Goal: Answer question/provide support: Answer question/provide support

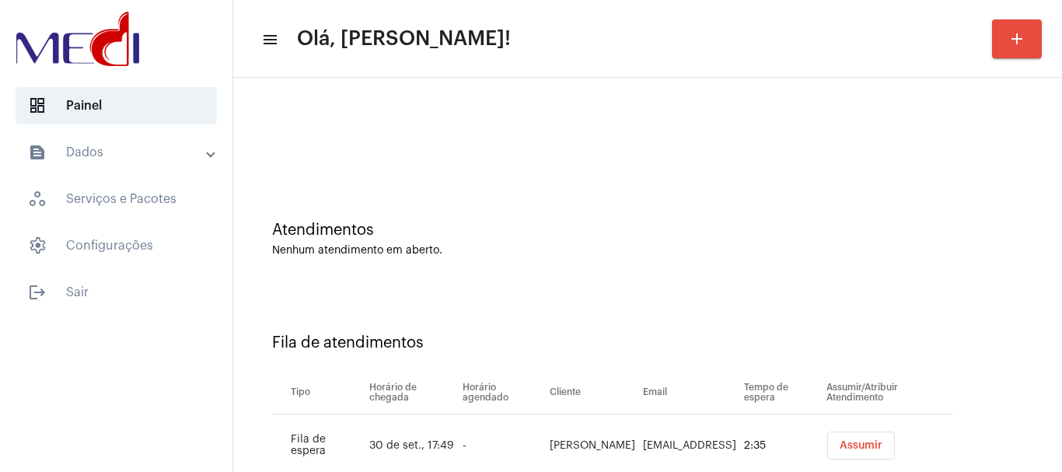
scroll to position [47, 0]
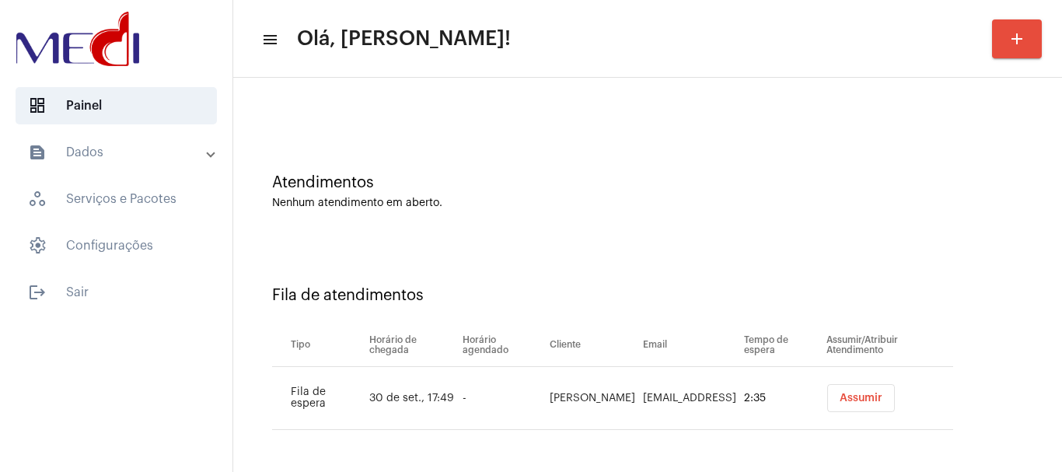
click at [851, 404] on button "Assumir" at bounding box center [861, 398] width 68 height 28
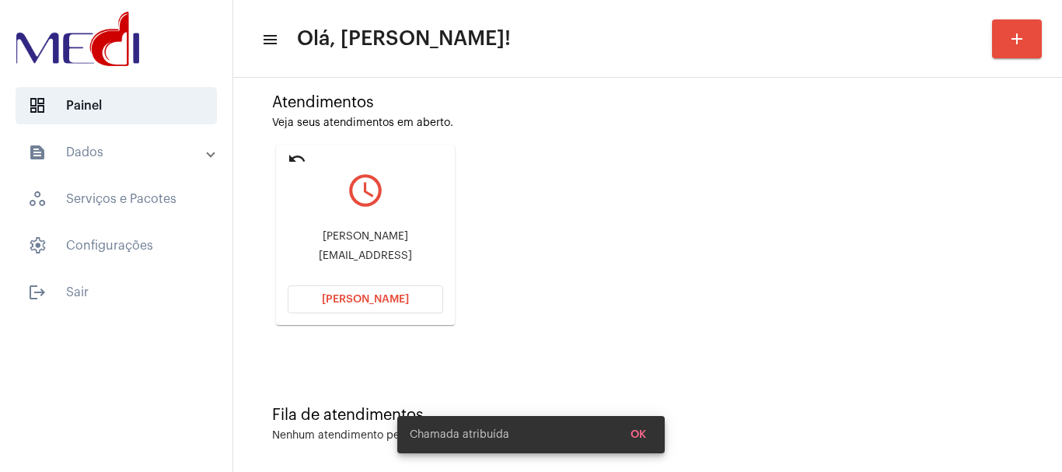
scroll to position [136, 0]
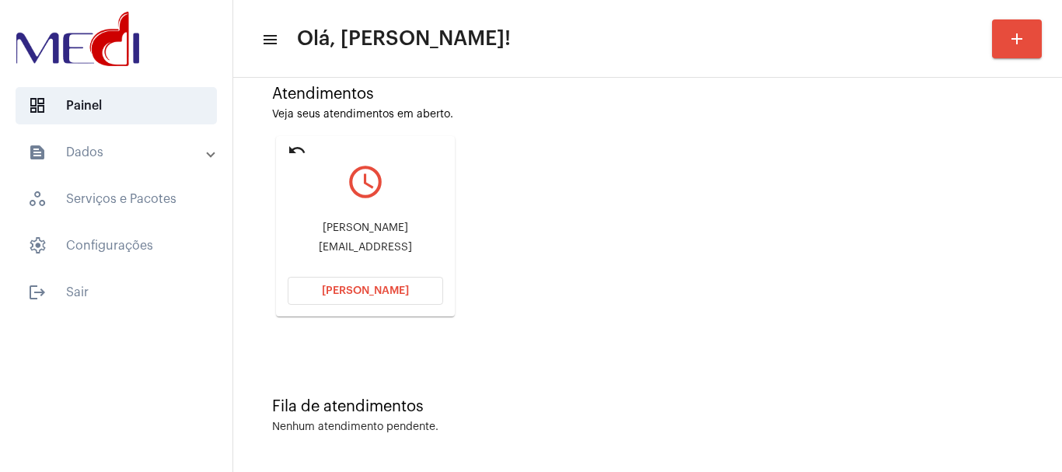
drag, startPoint x: 288, startPoint y: 222, endPoint x: 424, endPoint y: 228, distance: 135.4
click at [424, 228] on div "[PERSON_NAME]" at bounding box center [366, 228] width 156 height 12
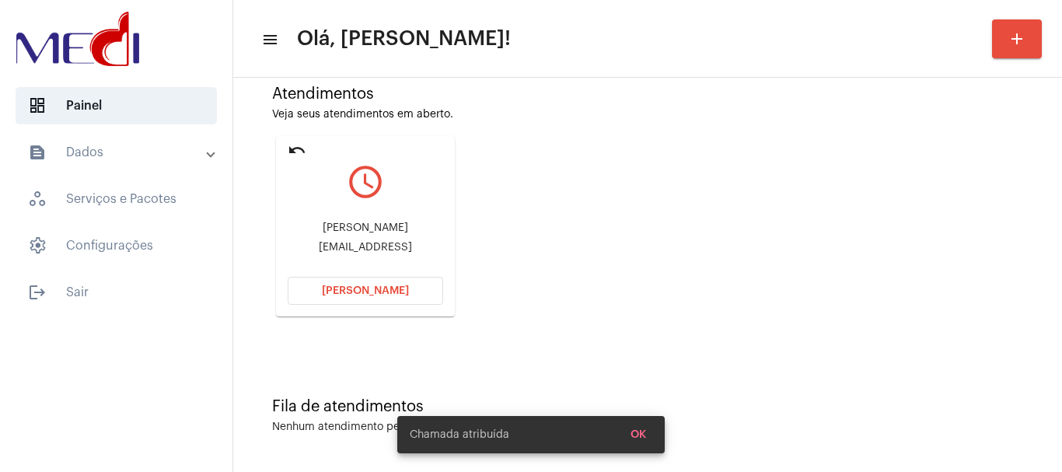
copy div "[PERSON_NAME]"
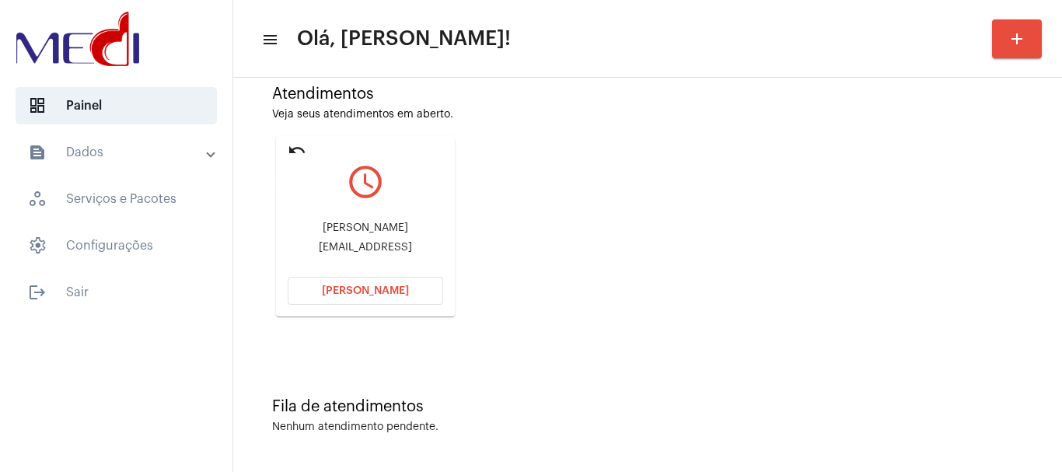
click at [297, 148] on mat-icon "undo" at bounding box center [297, 150] width 19 height 19
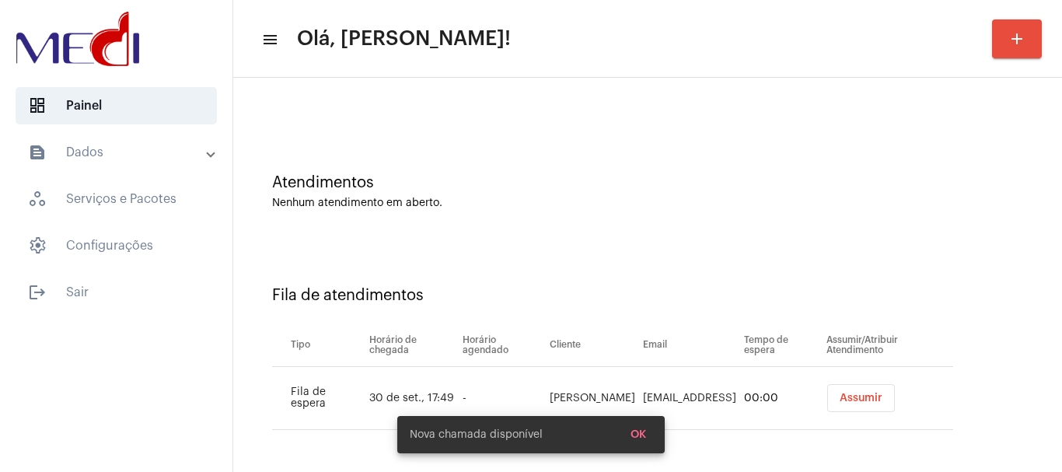
scroll to position [47, 0]
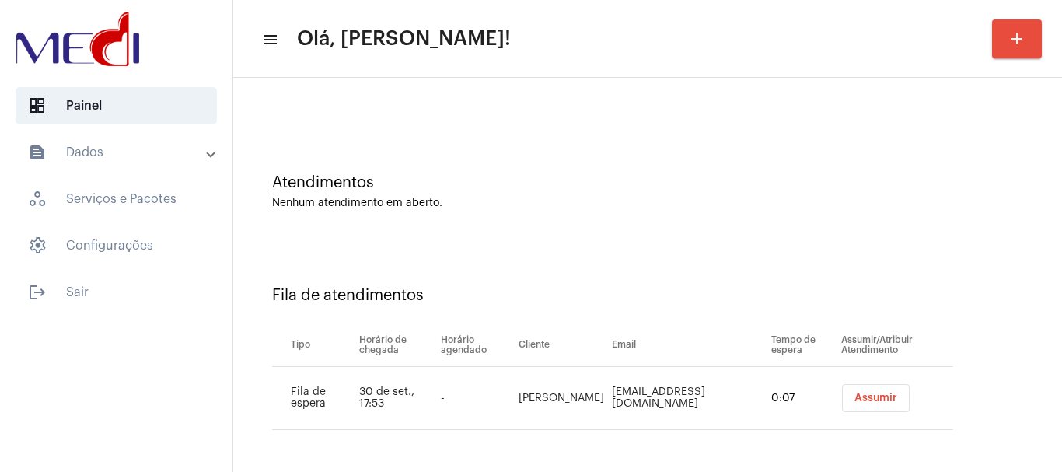
click at [645, 224] on div "Atendimentos Nenhum atendimento em aberto." at bounding box center [647, 184] width 813 height 113
click at [861, 395] on span "Assumir" at bounding box center [876, 398] width 43 height 11
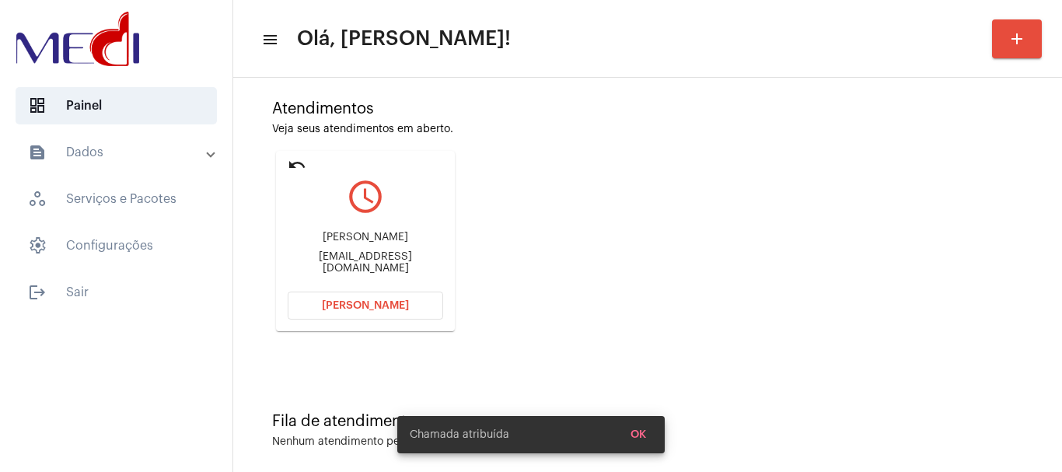
scroll to position [136, 0]
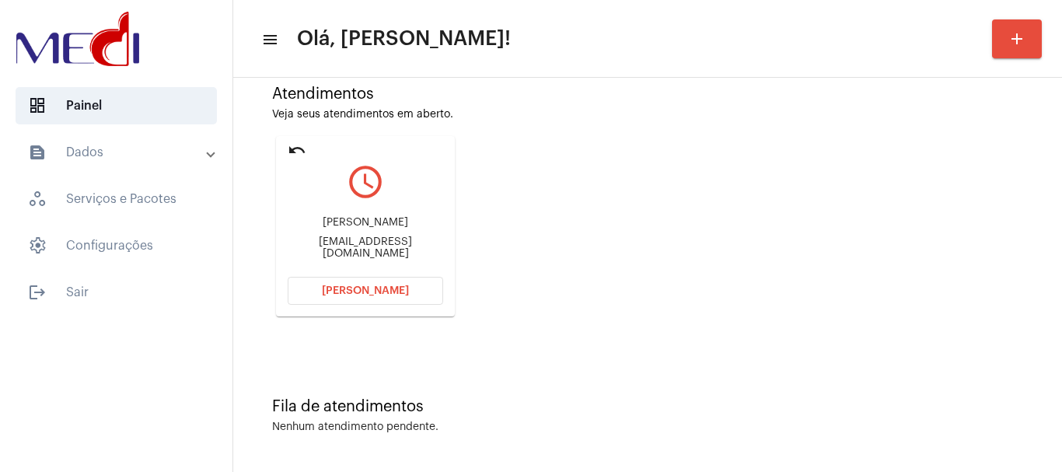
drag, startPoint x: 391, startPoint y: 208, endPoint x: 433, endPoint y: 211, distance: 42.1
click at [433, 211] on div "[PERSON_NAME] [PERSON_NAME][EMAIL_ADDRESS][DOMAIN_NAME]" at bounding box center [366, 238] width 156 height 70
copy div "[PERSON_NAME]"
click at [328, 292] on span "[PERSON_NAME]" at bounding box center [365, 290] width 87 height 11
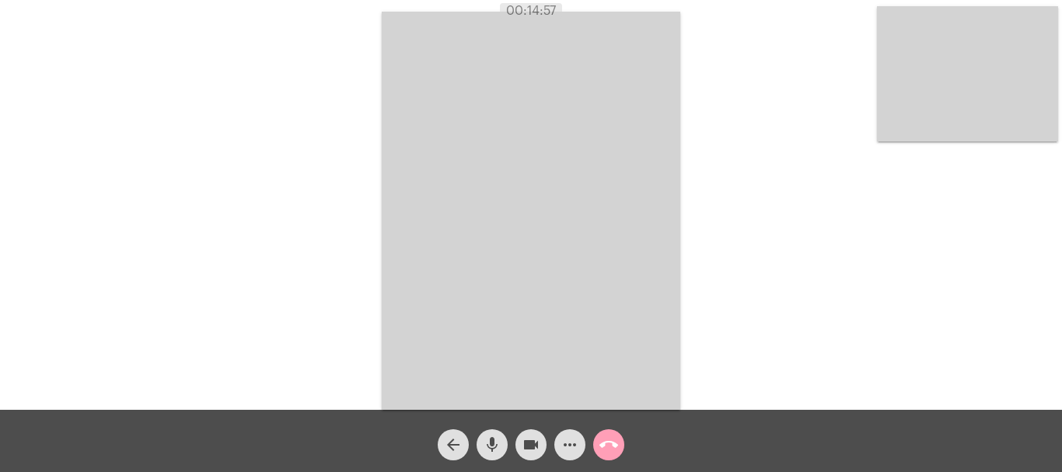
click at [607, 440] on mat-icon "call_end" at bounding box center [609, 444] width 19 height 19
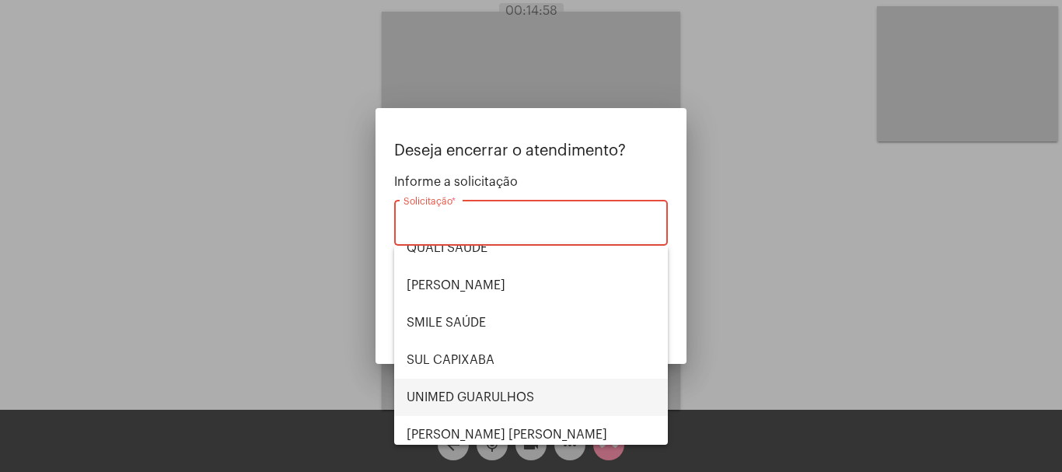
scroll to position [323, 0]
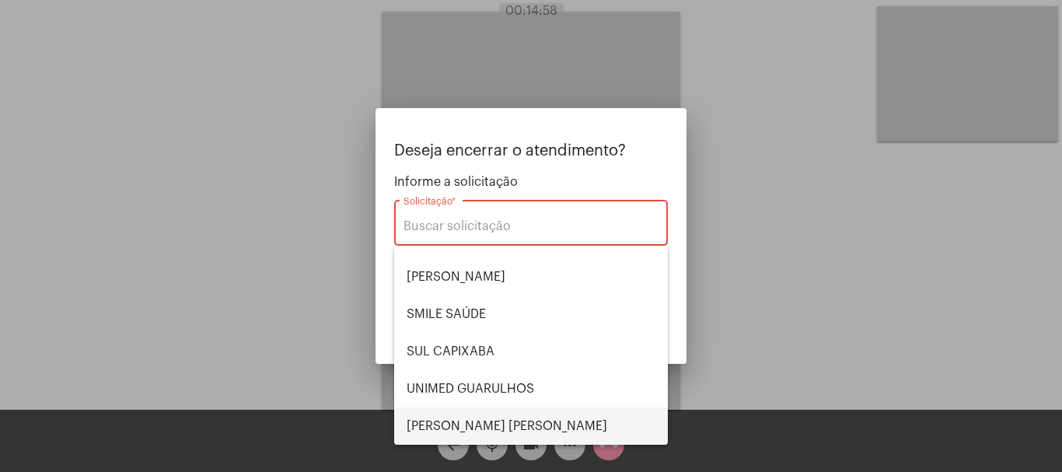
click at [476, 428] on span "[PERSON_NAME] [PERSON_NAME]" at bounding box center [531, 425] width 249 height 37
type input "[PERSON_NAME] [PERSON_NAME]"
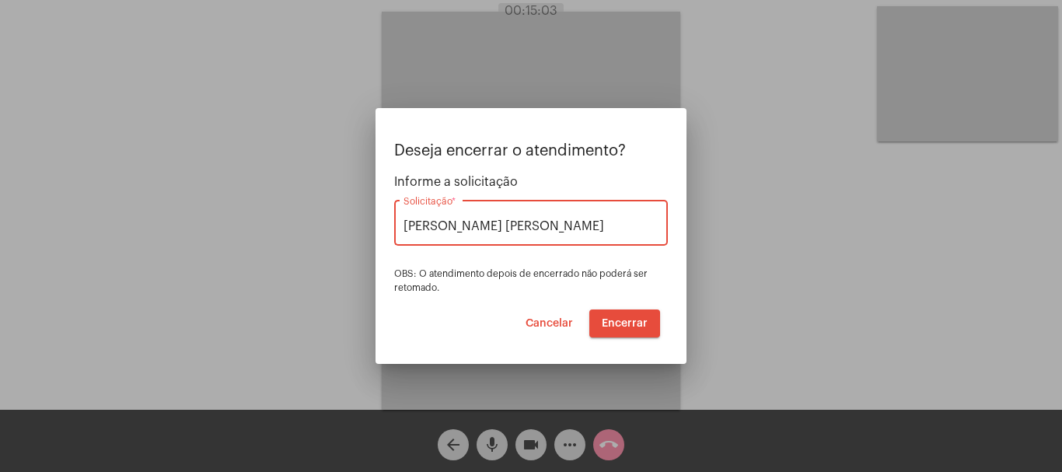
click at [634, 322] on span "Encerrar" at bounding box center [625, 323] width 46 height 11
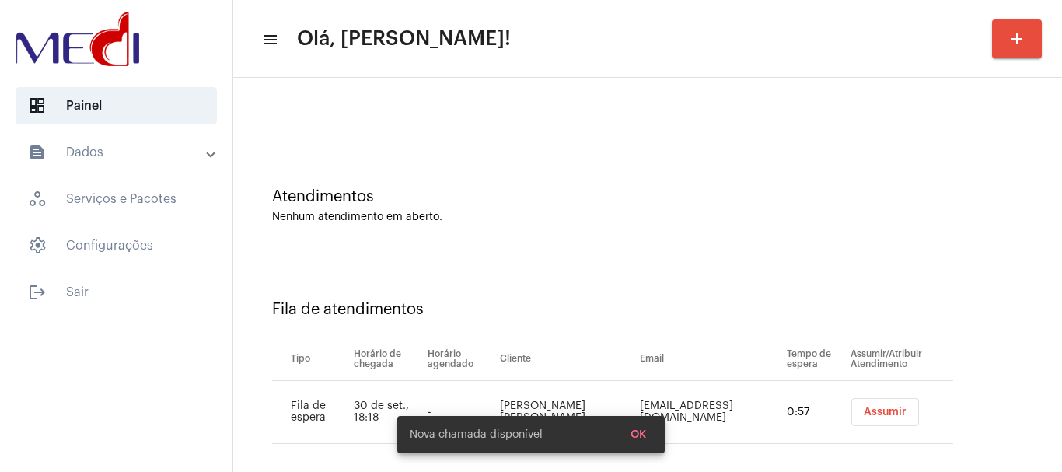
scroll to position [47, 0]
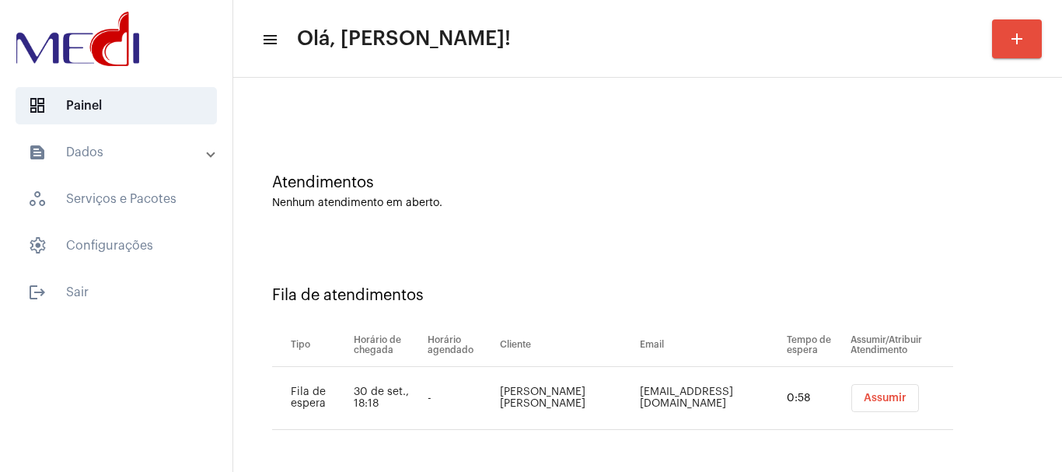
click at [864, 397] on span "Assumir" at bounding box center [885, 398] width 43 height 11
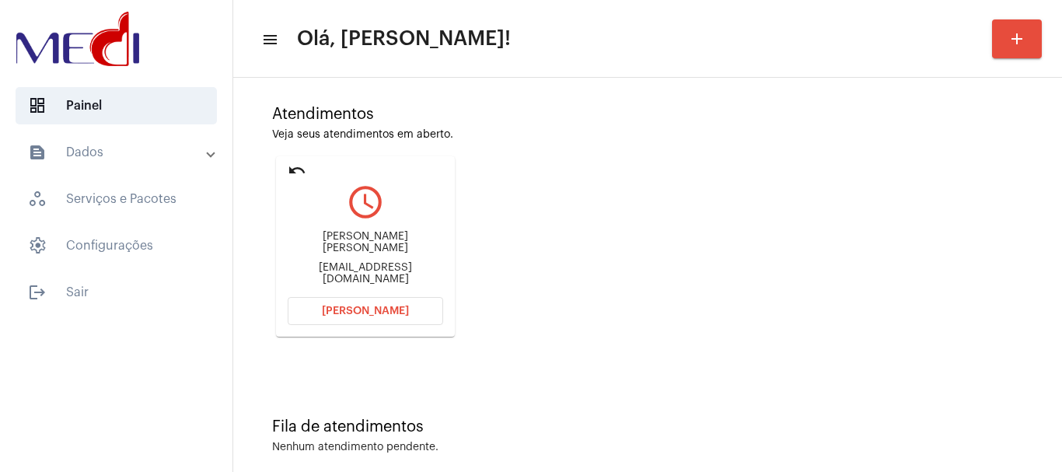
scroll to position [136, 0]
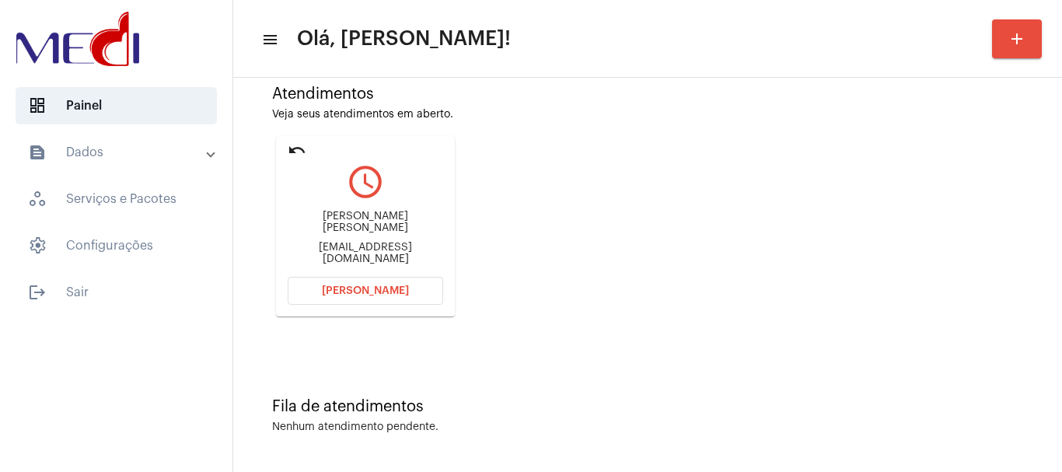
drag, startPoint x: 295, startPoint y: 215, endPoint x: 421, endPoint y: 225, distance: 126.4
click at [421, 225] on div "[PERSON_NAME] [PERSON_NAME] [EMAIL_ADDRESS][DOMAIN_NAME]" at bounding box center [366, 238] width 156 height 70
copy div "[PERSON_NAME] Souz"
click at [357, 293] on span "[PERSON_NAME]" at bounding box center [365, 290] width 87 height 11
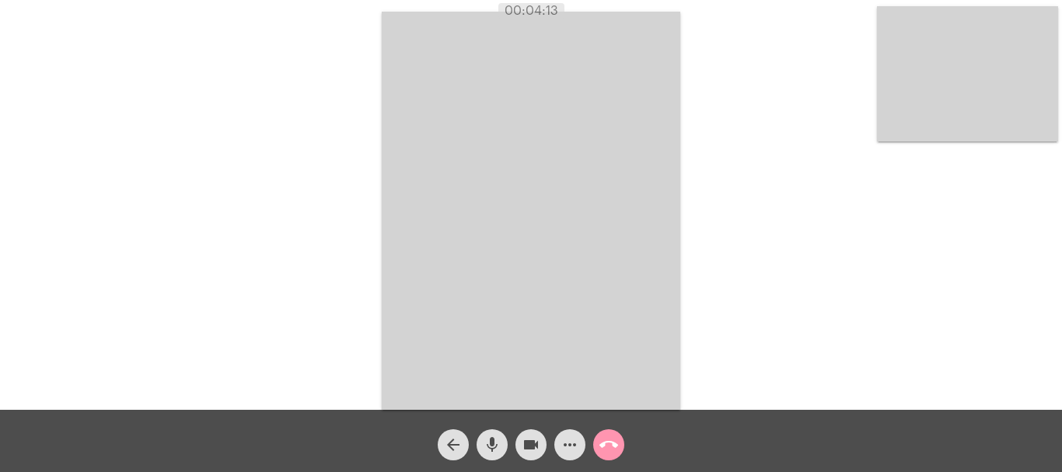
click at [614, 437] on mat-icon "call_end" at bounding box center [609, 444] width 19 height 19
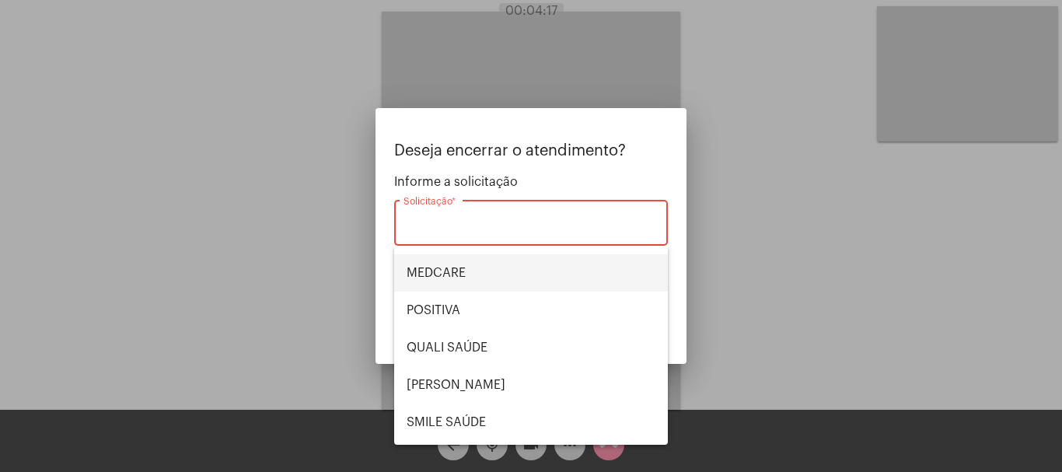
scroll to position [90, 0]
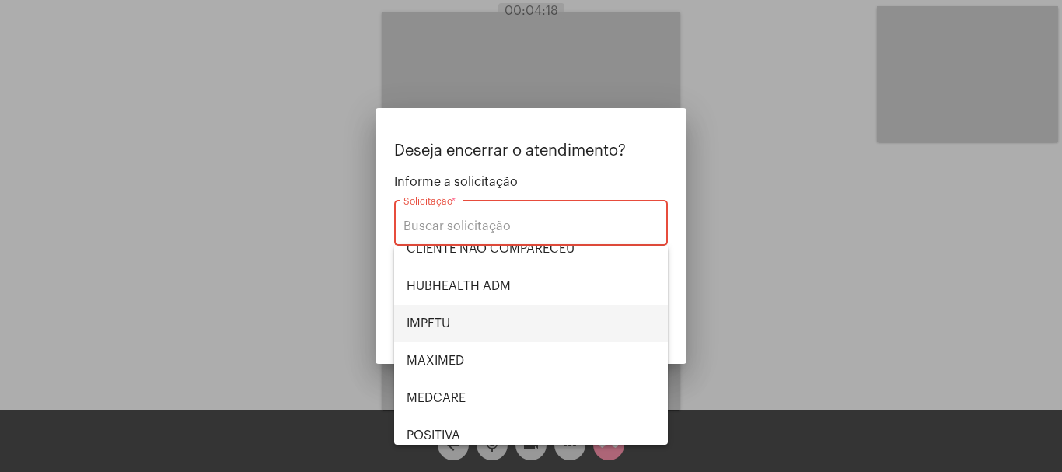
drag, startPoint x: 467, startPoint y: 319, endPoint x: 586, endPoint y: 318, distance: 119.0
click at [467, 320] on span "IMPETU" at bounding box center [531, 323] width 249 height 37
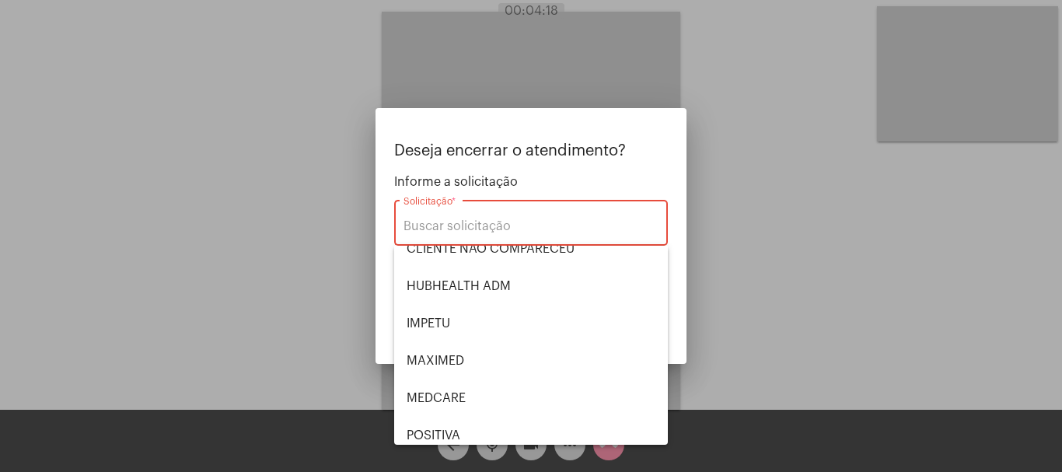
type input "IMPETU"
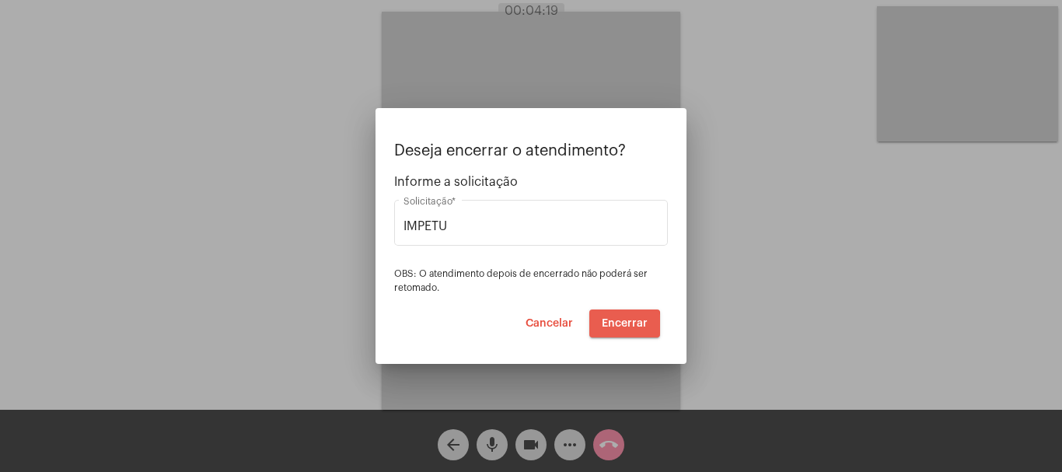
click at [601, 328] on button "Encerrar" at bounding box center [624, 323] width 71 height 28
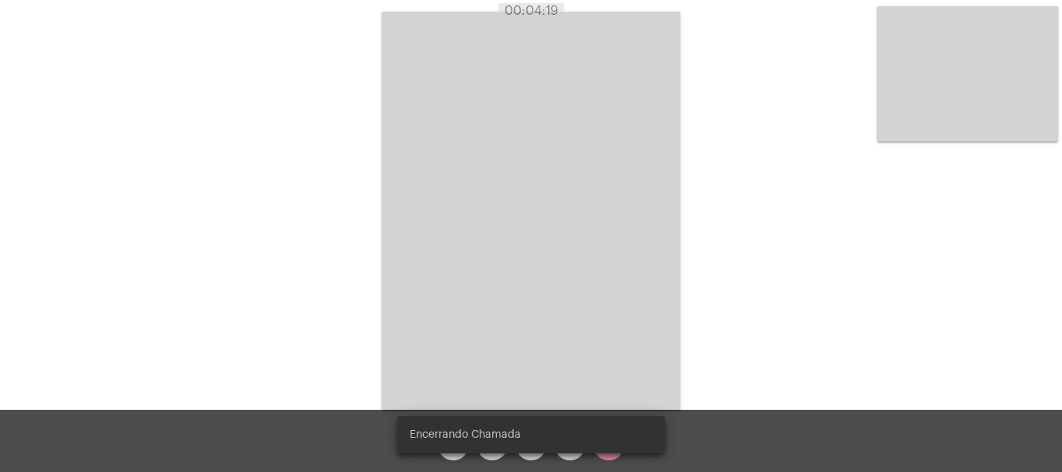
click at [613, 319] on video at bounding box center [531, 211] width 299 height 398
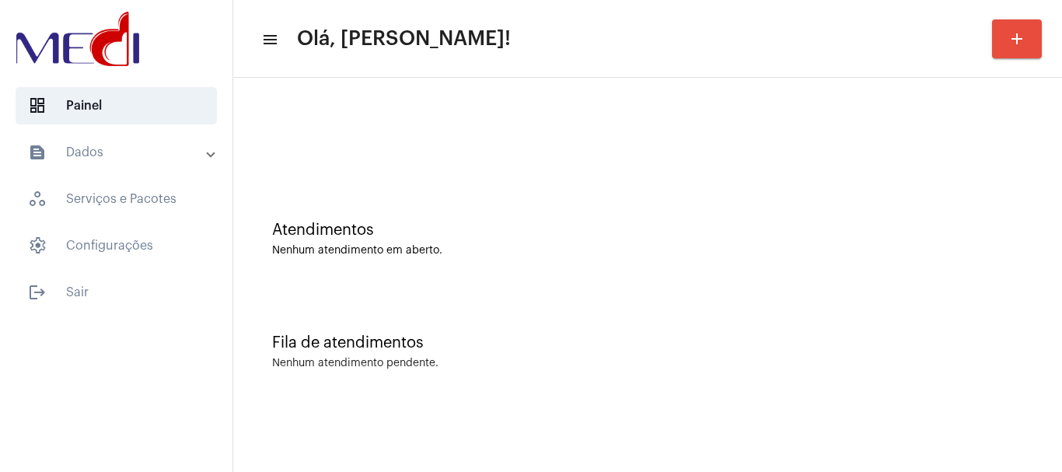
drag, startPoint x: 449, startPoint y: 135, endPoint x: 420, endPoint y: 103, distance: 42.9
click at [446, 133] on div at bounding box center [647, 138] width 751 height 12
click at [361, 175] on div "Atendimentos Nenhum atendimento em aberto." at bounding box center [647, 231] width 813 height 113
